Goal: Transaction & Acquisition: Download file/media

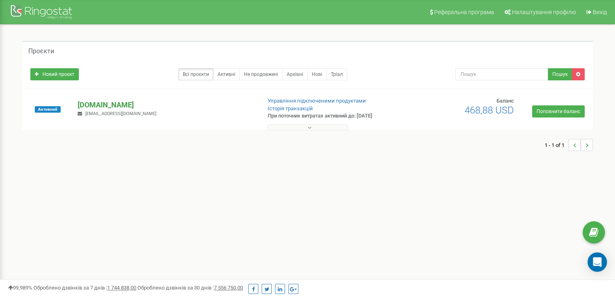
click at [98, 107] on p "[DOMAIN_NAME]" at bounding box center [166, 105] width 177 height 11
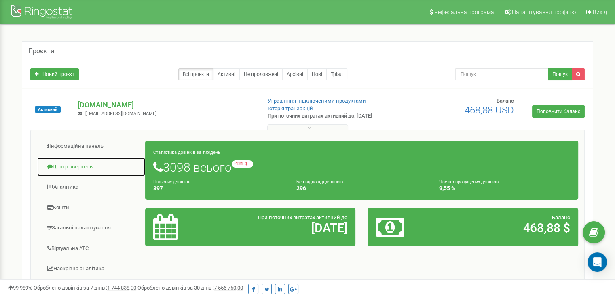
click at [65, 164] on link "Центр звернень" at bounding box center [91, 167] width 109 height 20
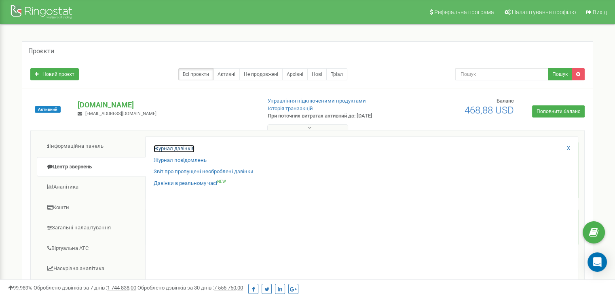
click at [175, 145] on link "Журнал дзвінків" at bounding box center [174, 149] width 41 height 8
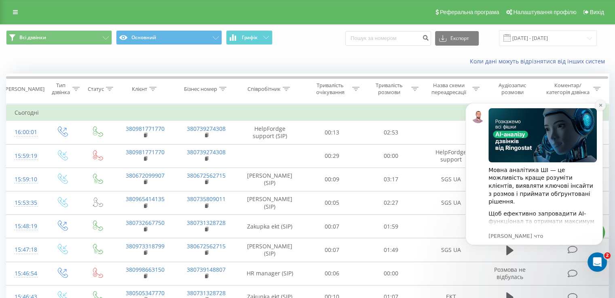
click at [601, 103] on button "Dismiss notification" at bounding box center [600, 105] width 11 height 11
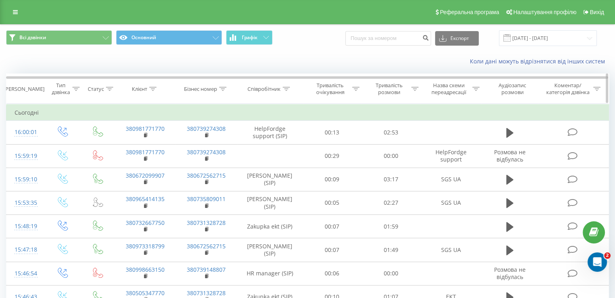
click at [220, 87] on icon at bounding box center [222, 89] width 7 height 4
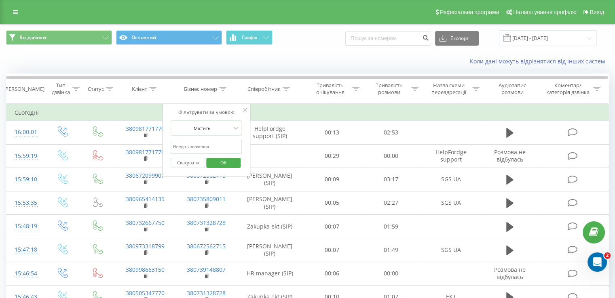
click at [243, 111] on icon at bounding box center [245, 110] width 4 height 4
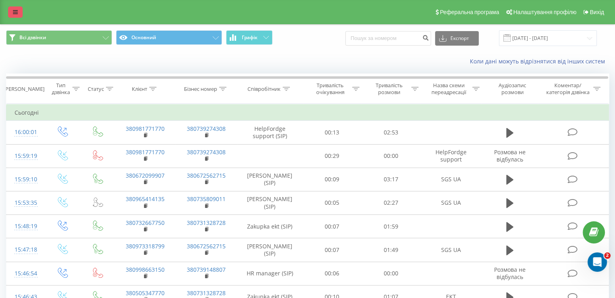
click at [14, 7] on link at bounding box center [15, 11] width 15 height 11
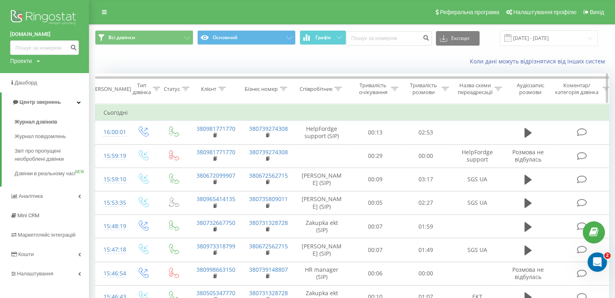
click at [283, 90] on icon at bounding box center [283, 89] width 7 height 4
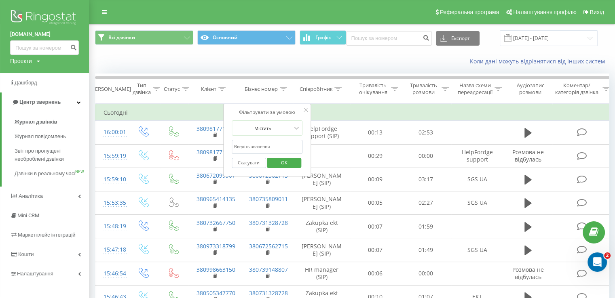
click at [249, 149] on input "text" at bounding box center [267, 147] width 71 height 14
paste input "[PHONE_NUMBER]"
click at [293, 163] on span "OK" at bounding box center [284, 162] width 23 height 13
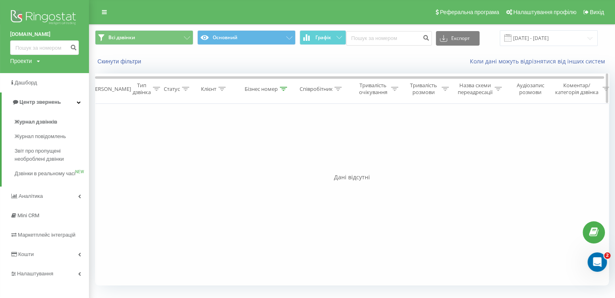
click at [283, 88] on icon at bounding box center [283, 89] width 7 height 4
click at [238, 147] on input "[PHONE_NUMBER]" at bounding box center [267, 147] width 71 height 14
click at [237, 147] on input "[PHONE_NUMBER]" at bounding box center [267, 147] width 71 height 14
type input "496931090005"
click at [289, 163] on span "OK" at bounding box center [284, 162] width 23 height 13
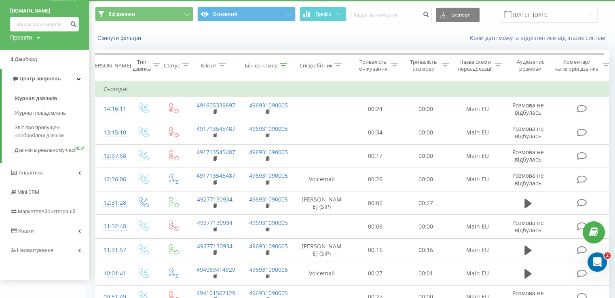
scroll to position [21, 0]
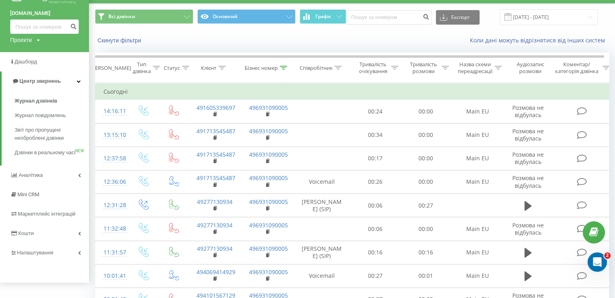
click at [511, 16] on span at bounding box center [507, 16] width 7 height 7
click at [525, 18] on input "[DATE] - [DATE]" at bounding box center [549, 17] width 98 height 16
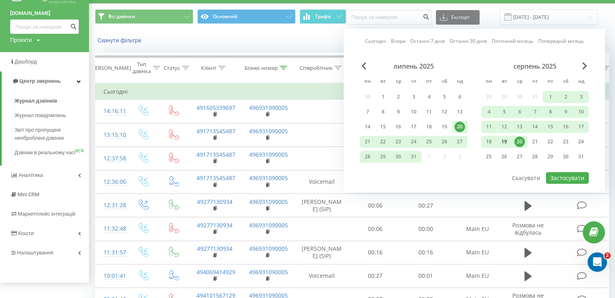
click at [505, 139] on div "19" at bounding box center [504, 142] width 11 height 11
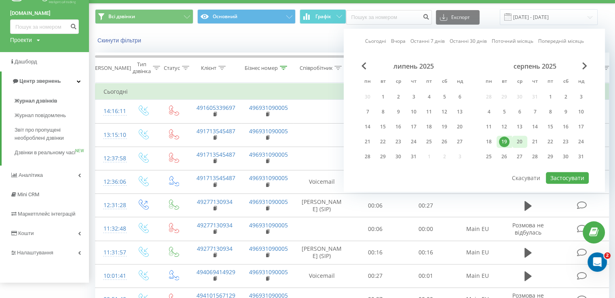
click at [521, 140] on div "20" at bounding box center [519, 142] width 11 height 11
click at [563, 176] on button "Застосувати" at bounding box center [567, 178] width 43 height 12
type input "[DATE] - [DATE]"
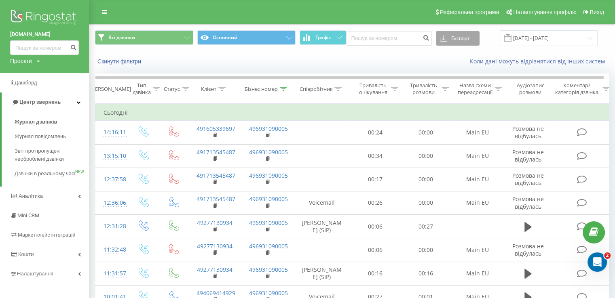
click at [462, 38] on button "Експорт" at bounding box center [458, 38] width 44 height 15
click at [454, 79] on span ".xlsx" at bounding box center [449, 82] width 12 height 8
click at [125, 61] on button "Скинути фільтри" at bounding box center [120, 61] width 50 height 7
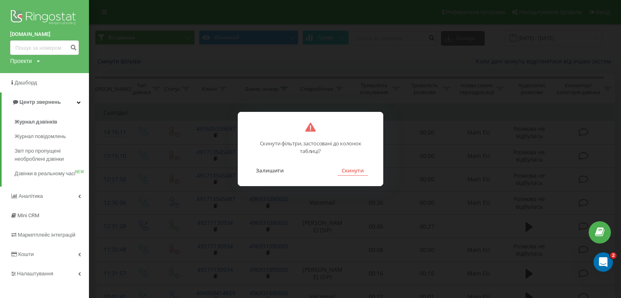
click at [356, 173] on button "Скинути" at bounding box center [353, 170] width 30 height 11
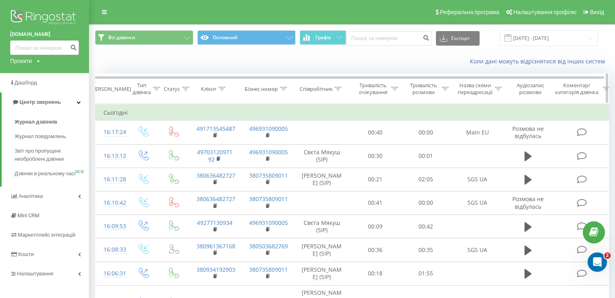
click at [223, 89] on icon at bounding box center [221, 89] width 7 height 4
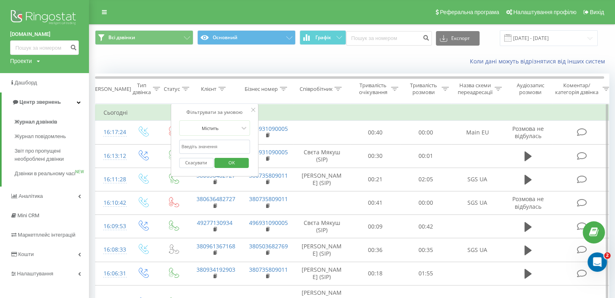
click at [193, 150] on input "text" at bounding box center [214, 147] width 71 height 14
paste input "0958569497"
type input "0958569497"
click at [234, 161] on span "OK" at bounding box center [231, 162] width 23 height 13
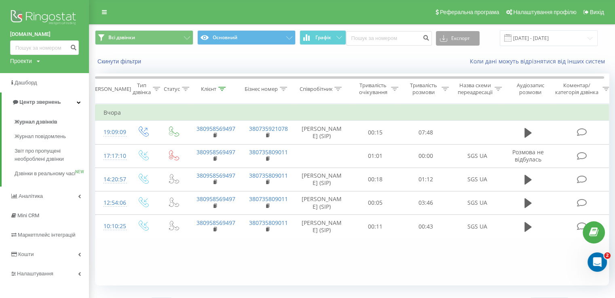
click at [464, 37] on button "Експорт" at bounding box center [458, 38] width 44 height 15
click at [454, 80] on span ".xlsx" at bounding box center [449, 82] width 12 height 8
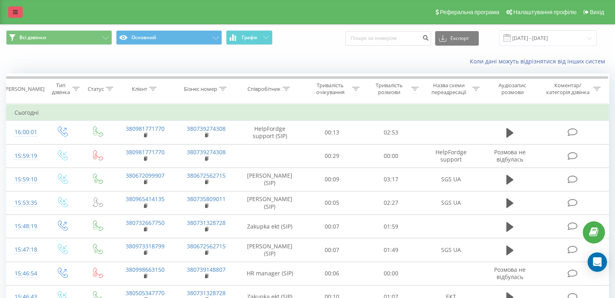
click at [15, 13] on icon at bounding box center [15, 12] width 5 height 6
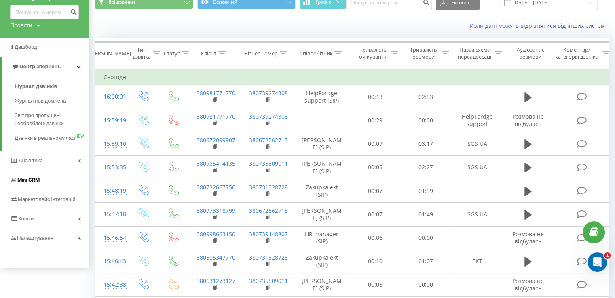
scroll to position [37, 0]
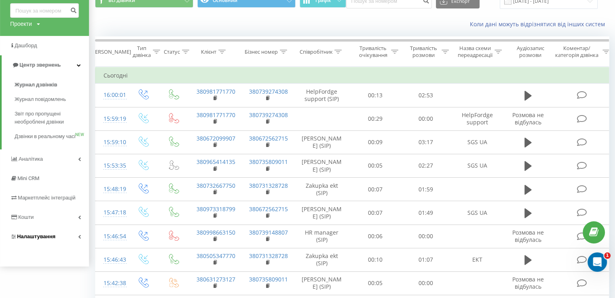
click at [32, 240] on span "Налаштування" at bounding box center [36, 237] width 38 height 6
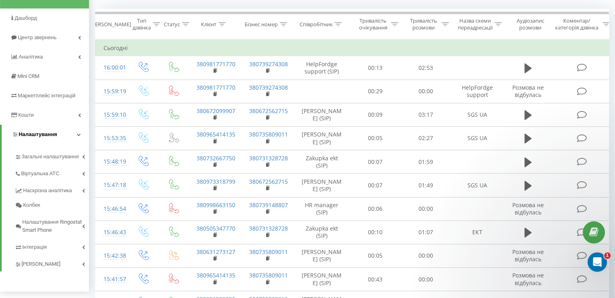
scroll to position [68, 0]
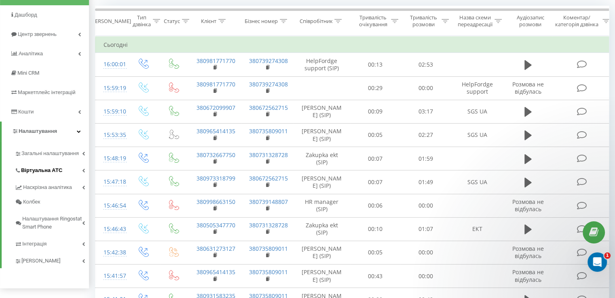
click at [41, 177] on link "Віртуальна АТС" at bounding box center [52, 169] width 74 height 17
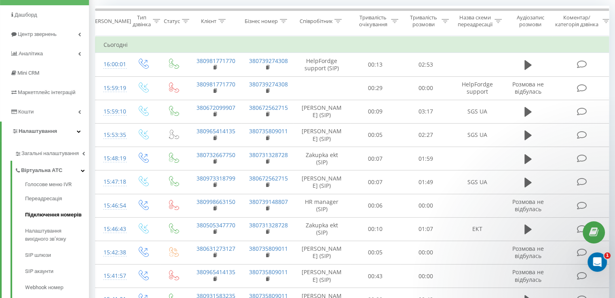
click at [53, 212] on span "Підключення номерів" at bounding box center [53, 215] width 57 height 8
